Goal: Find contact information: Find contact information

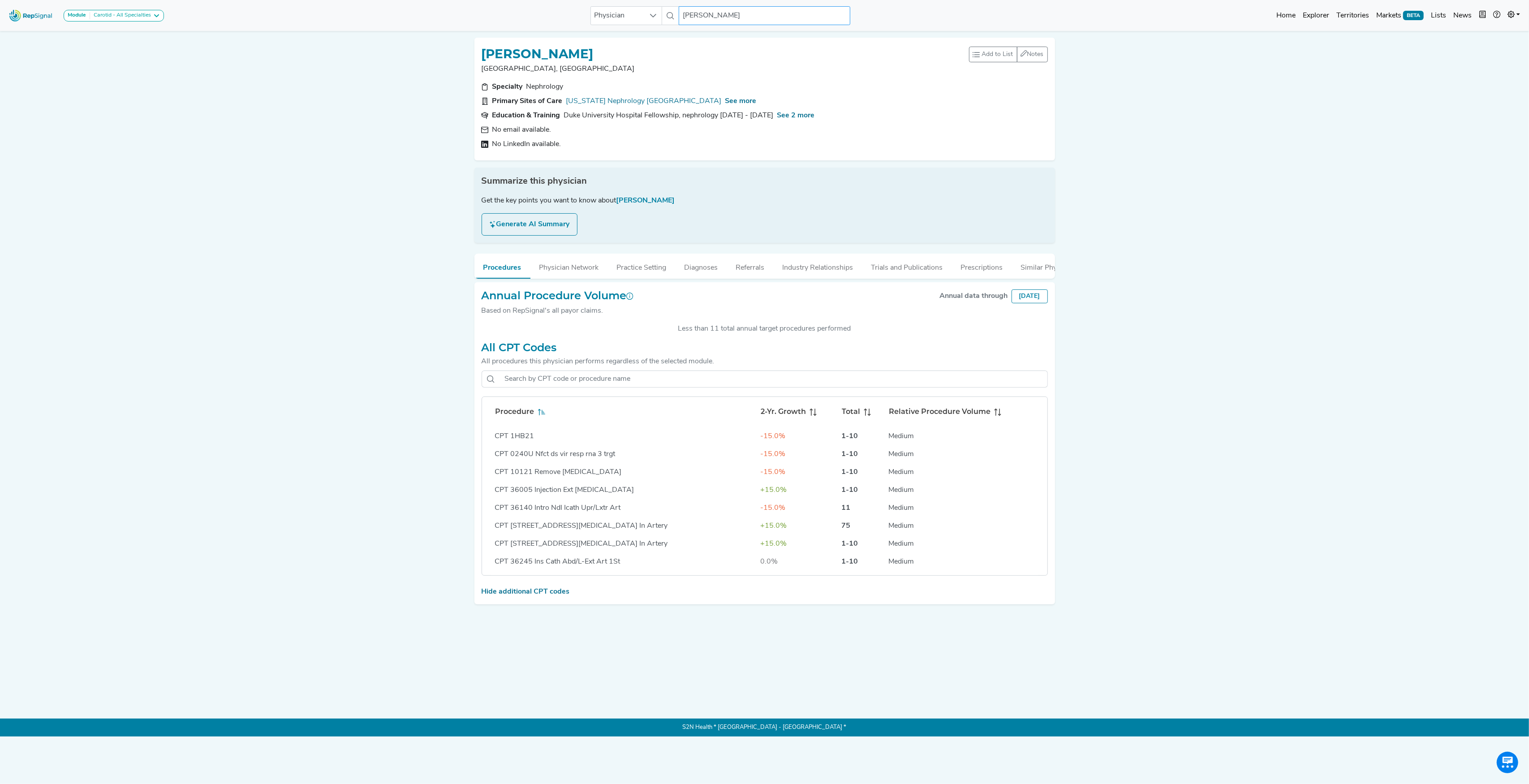
scroll to position [2740, 0]
click at [706, 14] on input "[PERSON_NAME]" at bounding box center [764, 16] width 171 height 19
click at [706, 14] on input "[PERSON_NAME]" at bounding box center [764, 16] width 171 height 19
paste input "[PERSON_NAME]"
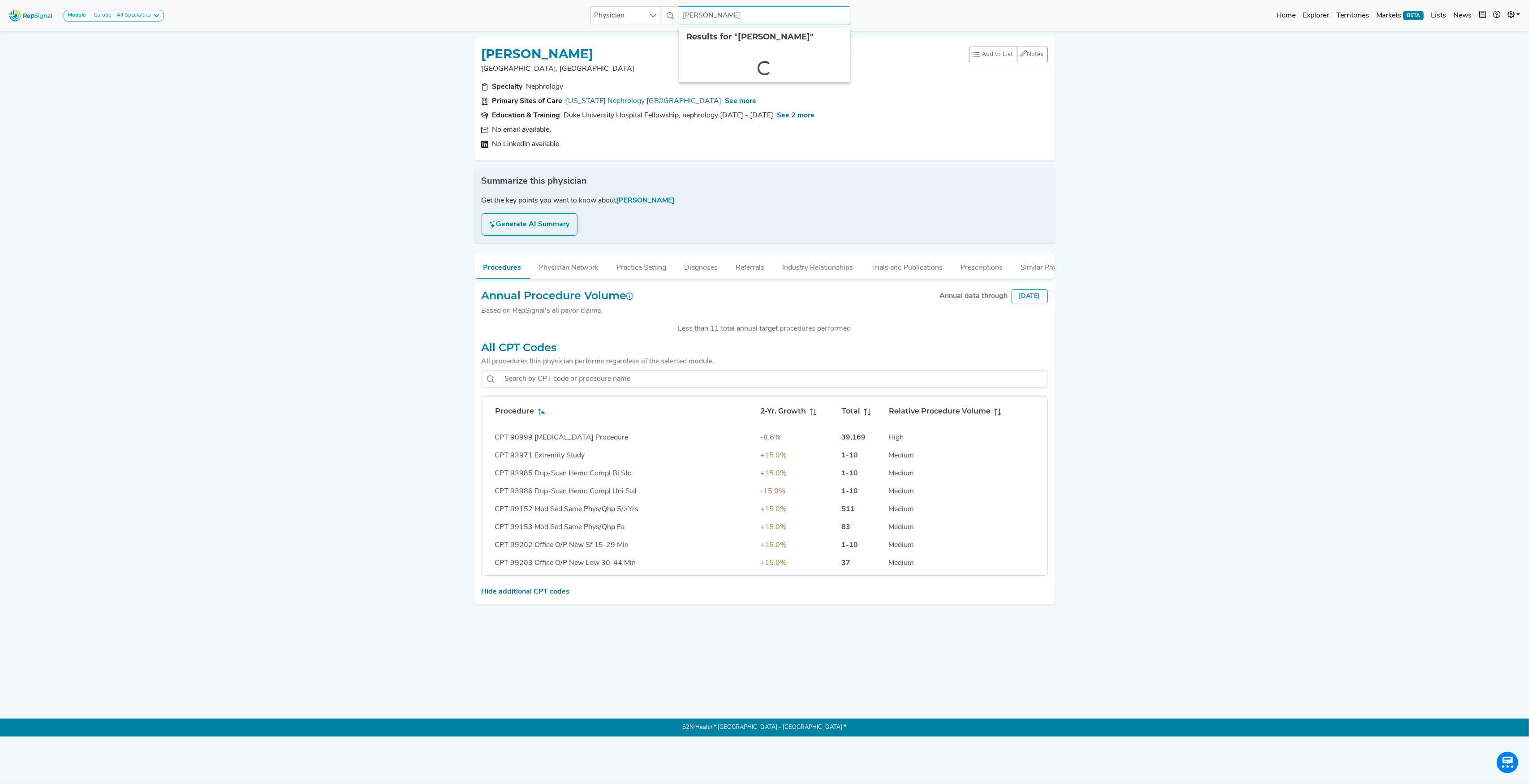
type input "[PERSON_NAME]"
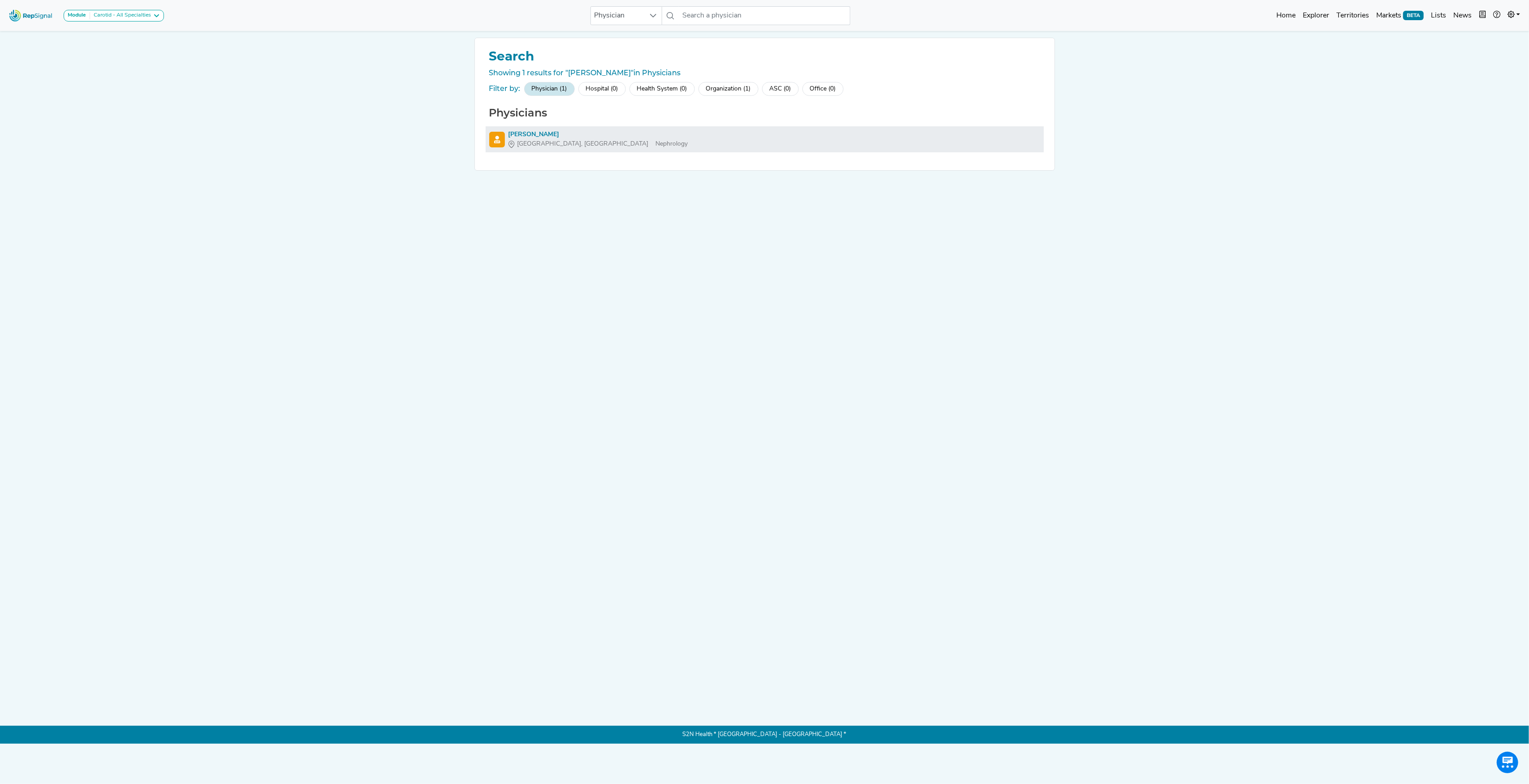
click at [527, 132] on div "[PERSON_NAME]" at bounding box center [598, 135] width 180 height 9
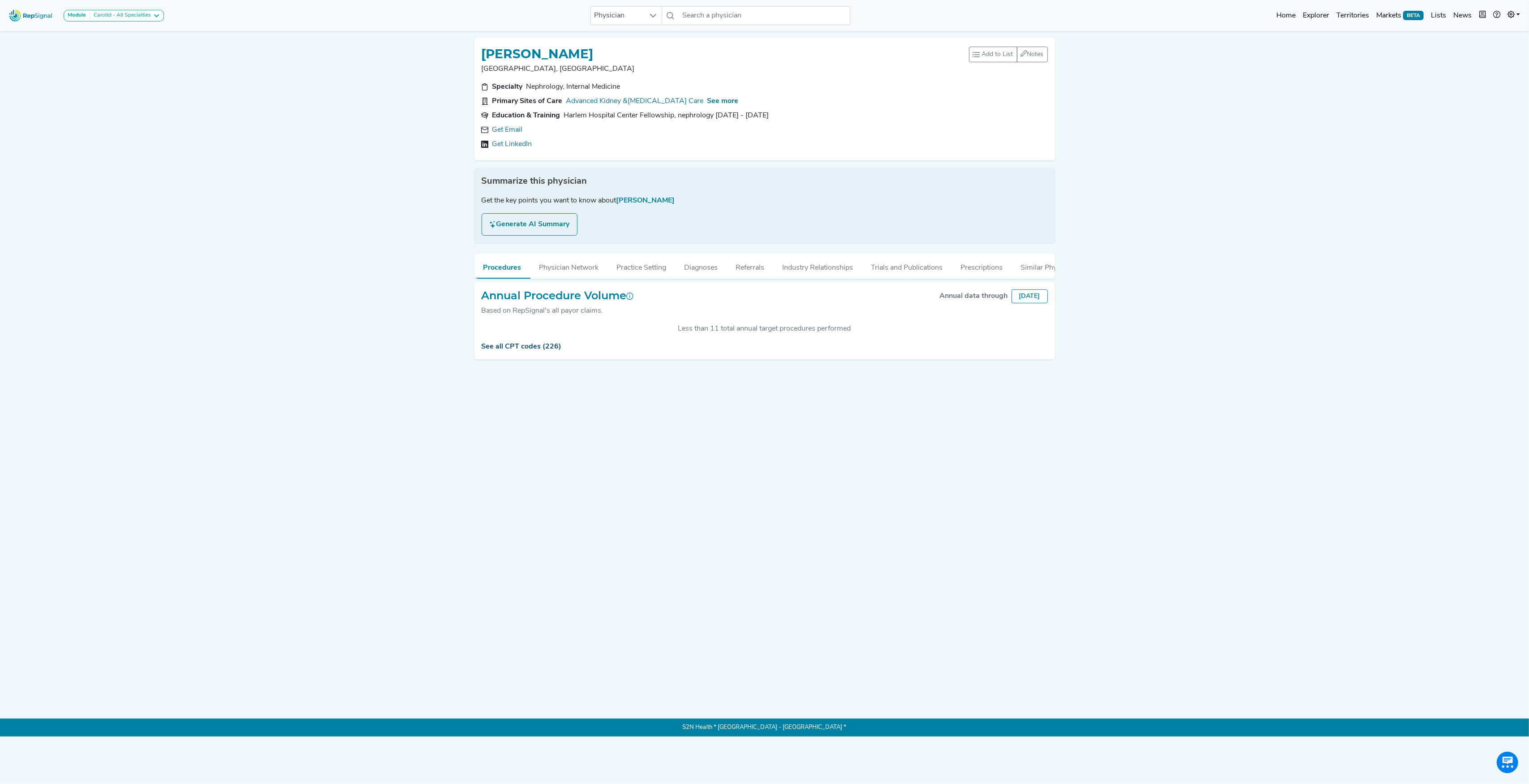
click at [525, 350] on link "See all CPT codes (226)" at bounding box center [521, 347] width 80 height 7
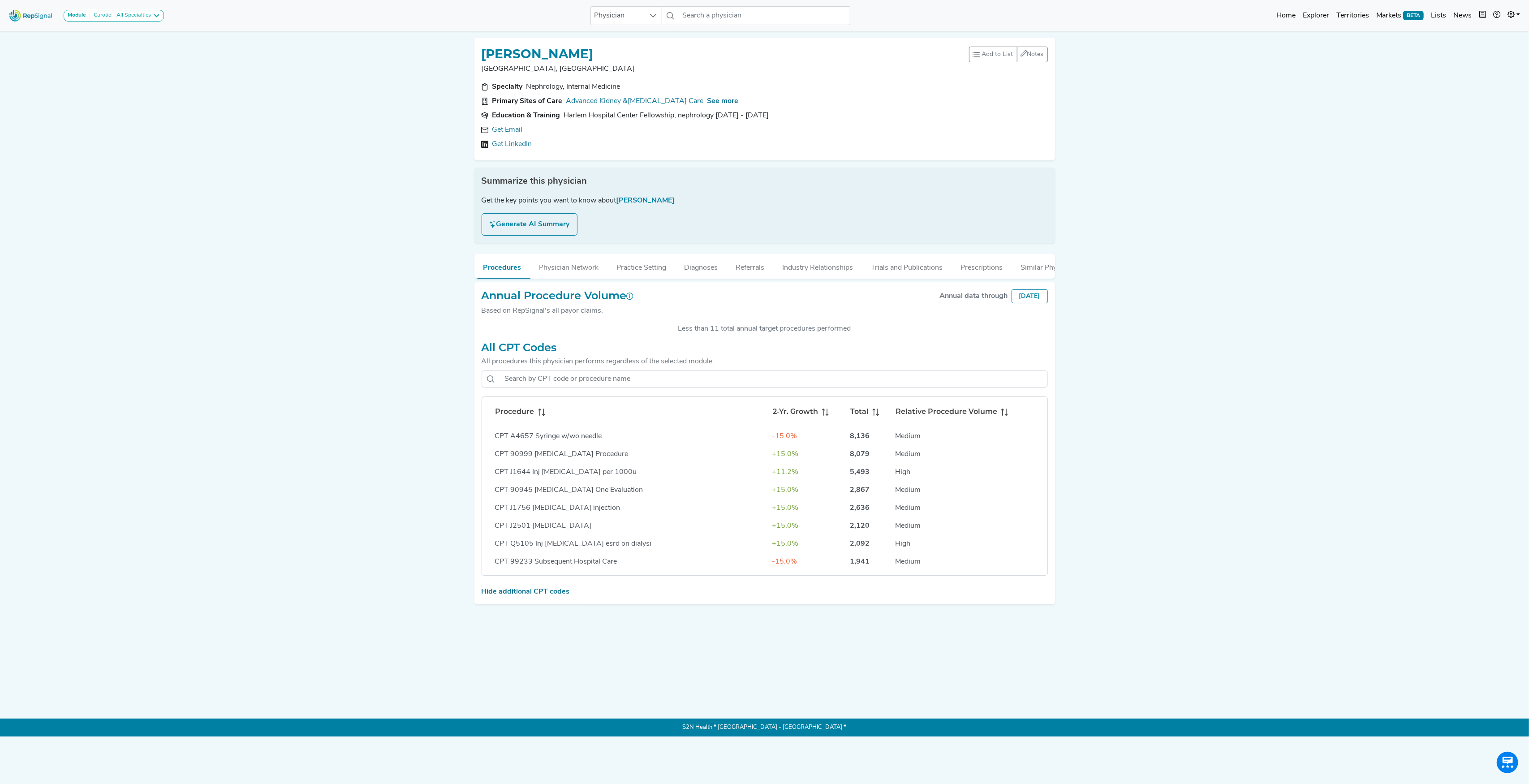
click at [544, 416] on span at bounding box center [540, 412] width 11 height 11
click at [495, 126] on link "Get Email" at bounding box center [507, 130] width 30 height 11
click at [719, 95] on div "Specialty Nephrology, Internal Medicine Primary Sites of Care Advanced Kidney &…" at bounding box center [764, 117] width 577 height 72
click at [717, 100] on span "See more" at bounding box center [723, 101] width 31 height 7
